Goal: Transaction & Acquisition: Purchase product/service

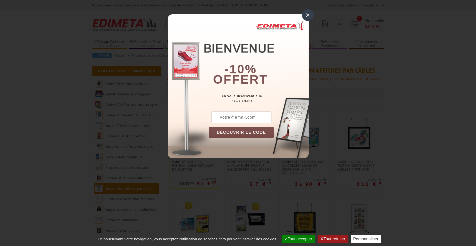
click at [310, 14] on div "×" at bounding box center [308, 15] width 12 height 12
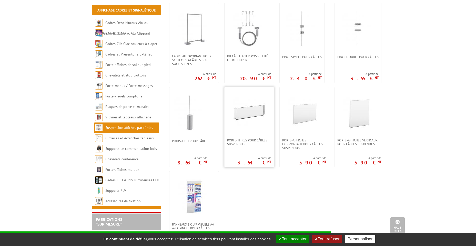
scroll to position [333, 0]
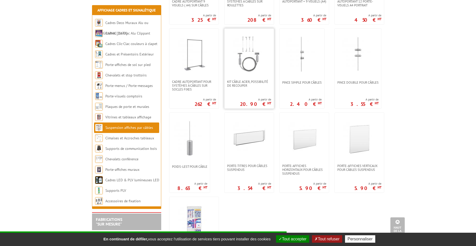
click at [261, 68] on img at bounding box center [249, 54] width 36 height 36
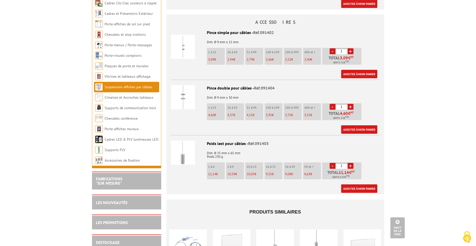
scroll to position [333, 0]
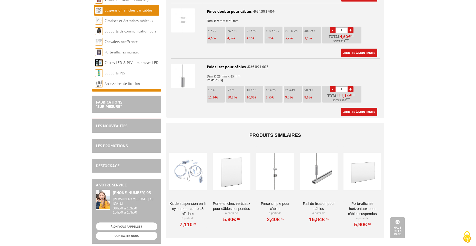
click at [228, 173] on div at bounding box center [232, 171] width 38 height 51
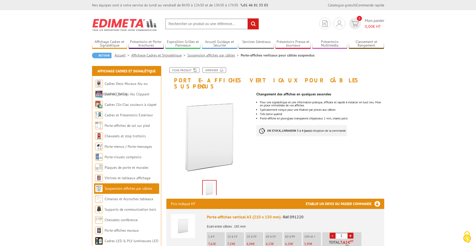
scroll to position [102, 0]
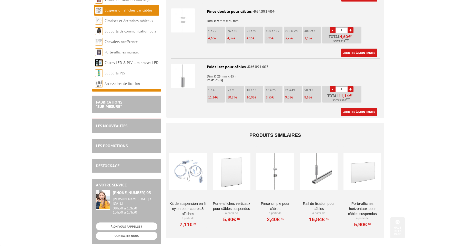
scroll to position [333, 0]
click at [365, 177] on div at bounding box center [362, 171] width 38 height 51
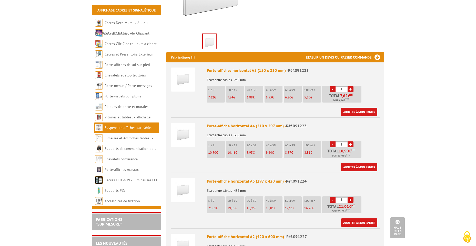
scroll to position [179, 0]
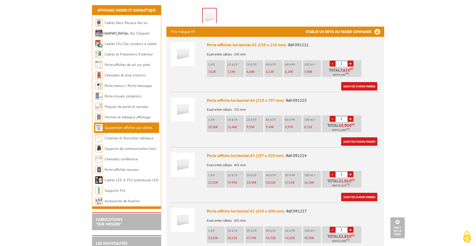
click at [350, 172] on link "+" at bounding box center [350, 175] width 6 height 6
type input "4"
click at [354, 193] on link "Ajouter à mon panier" at bounding box center [359, 197] width 36 height 8
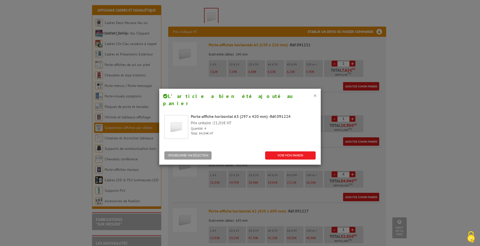
click at [314, 95] on button "×" at bounding box center [315, 95] width 4 height 7
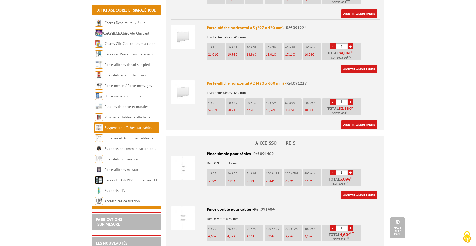
scroll to position [333, 0]
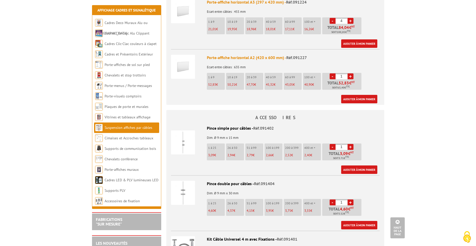
click at [349, 144] on link "+" at bounding box center [350, 147] width 6 height 6
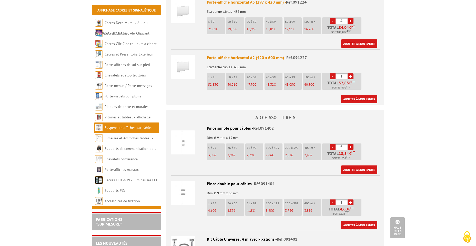
click at [349, 144] on link "+" at bounding box center [350, 147] width 6 height 6
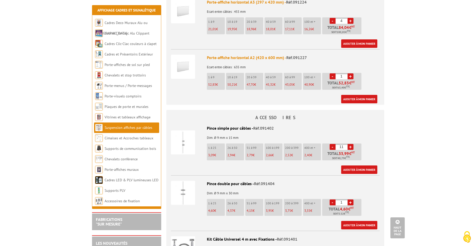
click at [349, 144] on link "+" at bounding box center [350, 147] width 6 height 6
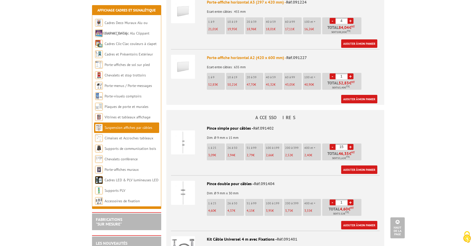
type input "16"
click at [354, 166] on link "Ajouter à mon panier" at bounding box center [359, 170] width 36 height 8
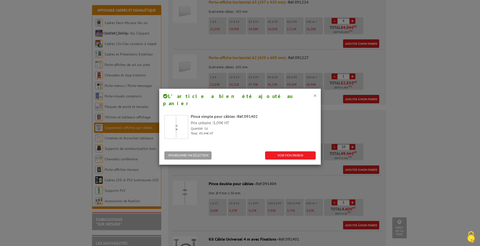
click at [315, 97] on button "×" at bounding box center [315, 95] width 4 height 7
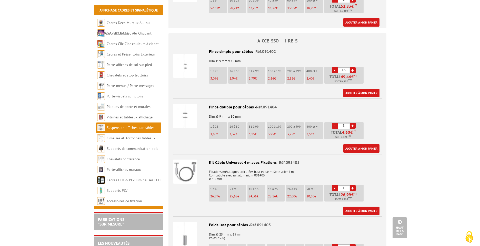
scroll to position [436, 0]
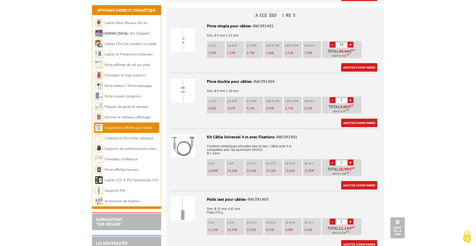
click at [182, 134] on img at bounding box center [183, 146] width 24 height 24
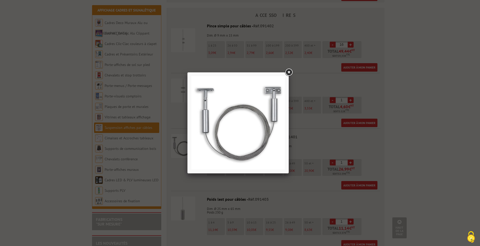
click at [288, 75] on link at bounding box center [288, 72] width 9 height 9
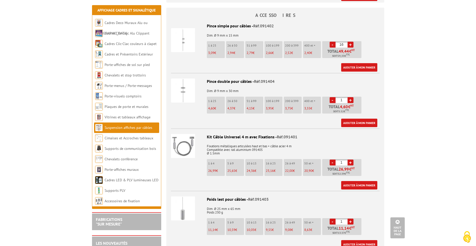
click at [351, 160] on link "+" at bounding box center [350, 163] width 6 height 6
type input "2"
click at [356, 181] on link "Ajouter à mon panier" at bounding box center [359, 185] width 36 height 8
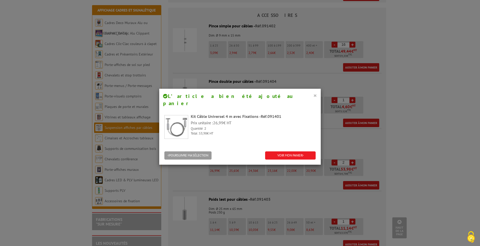
click at [313, 96] on button "×" at bounding box center [315, 95] width 4 height 7
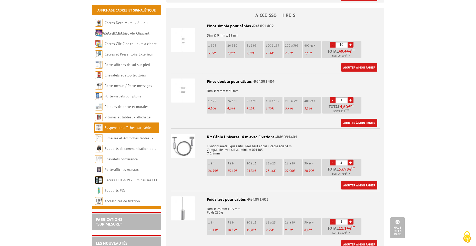
click at [351, 219] on link "+" at bounding box center [350, 222] width 6 height 6
type input "2"
click at [351, 241] on link "Ajouter à mon panier" at bounding box center [359, 245] width 36 height 8
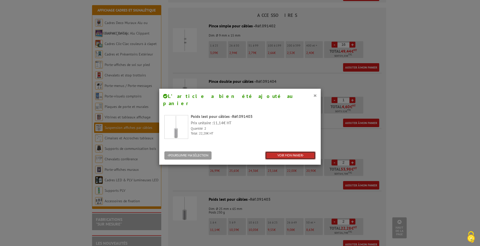
click at [294, 152] on link "VOIR MON PANIER" at bounding box center [290, 156] width 50 height 8
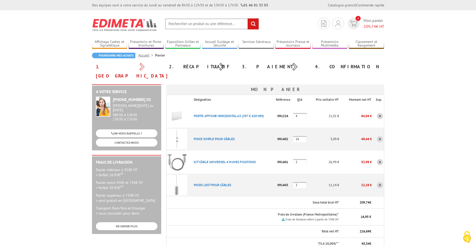
scroll to position [51, 0]
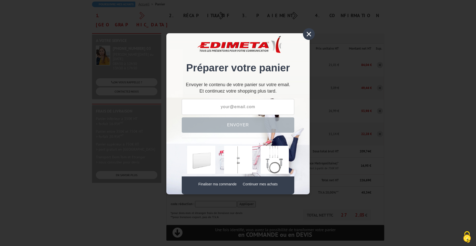
click at [354, 125] on div "× Préparer votre panier Envoyer le contenu de votre panier sur votre email. Et …" at bounding box center [238, 123] width 476 height 246
click at [309, 34] on div "×" at bounding box center [309, 34] width 12 height 12
